Goal: Task Accomplishment & Management: Complete application form

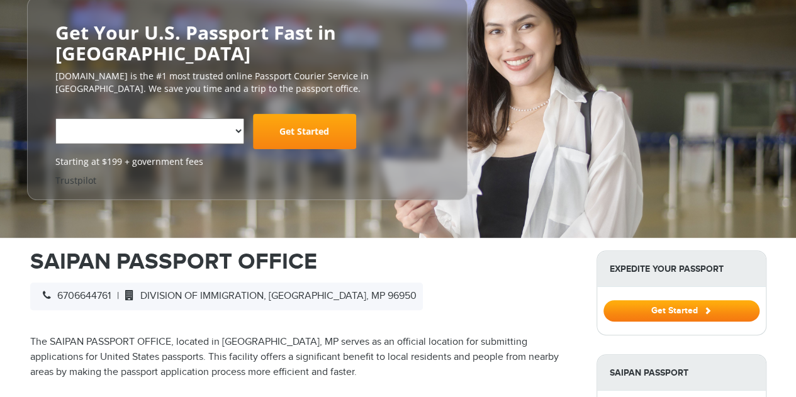
scroll to position [152, 0]
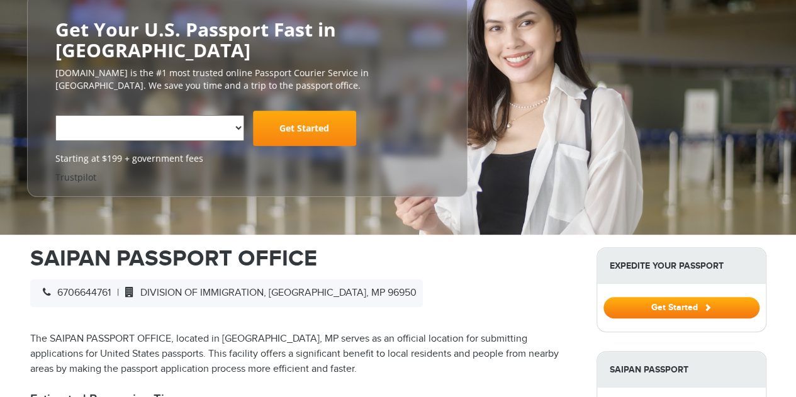
select select "**********"
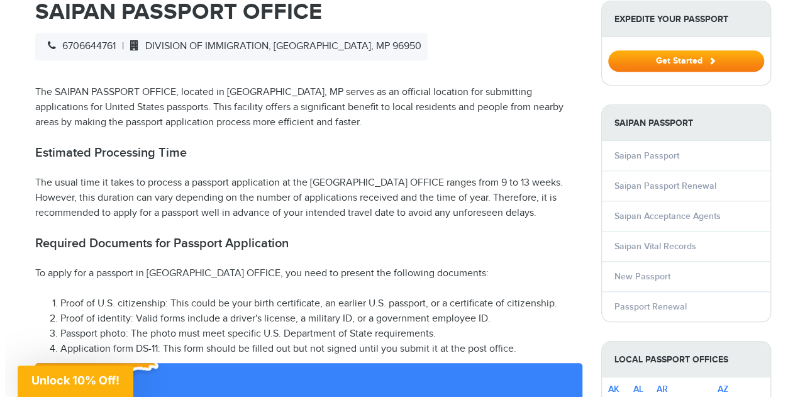
scroll to position [450, 0]
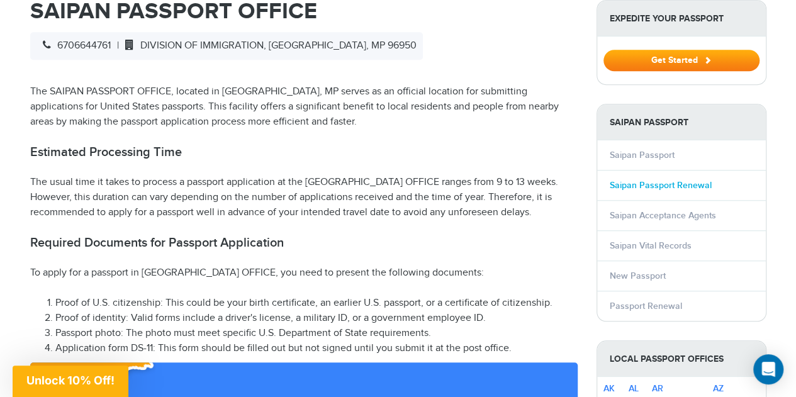
click at [669, 180] on link "Saipan Passport Renewal" at bounding box center [660, 185] width 102 height 11
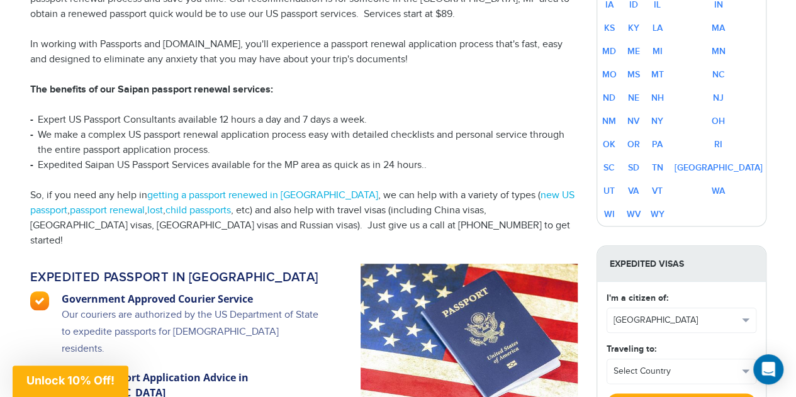
scroll to position [558, 0]
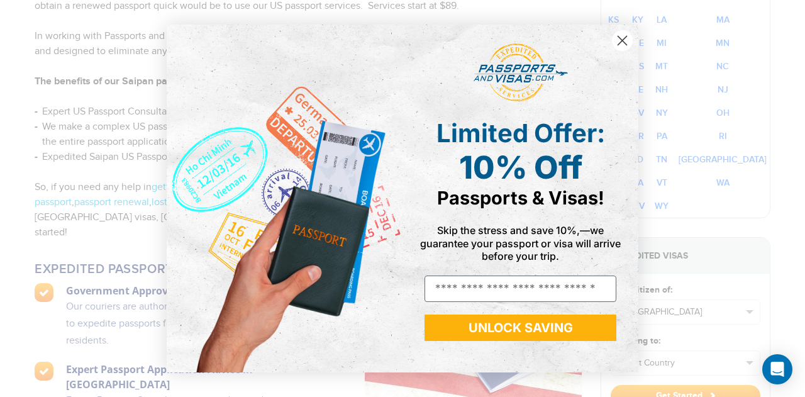
click at [616, 48] on circle "Close dialog" at bounding box center [622, 40] width 21 height 21
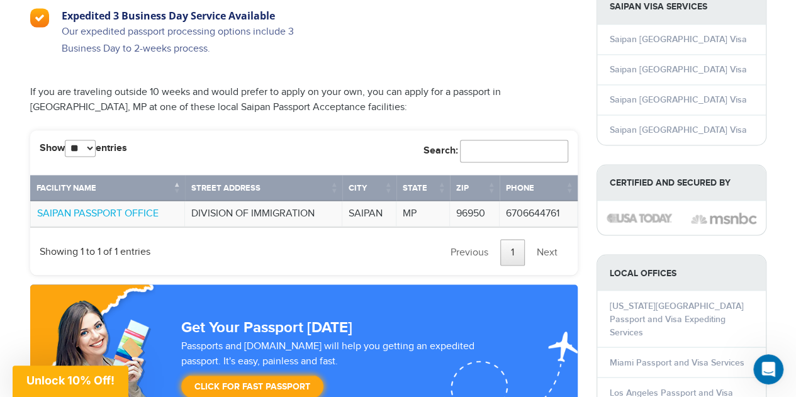
scroll to position [1006, 0]
